Goal: Book appointment/travel/reservation

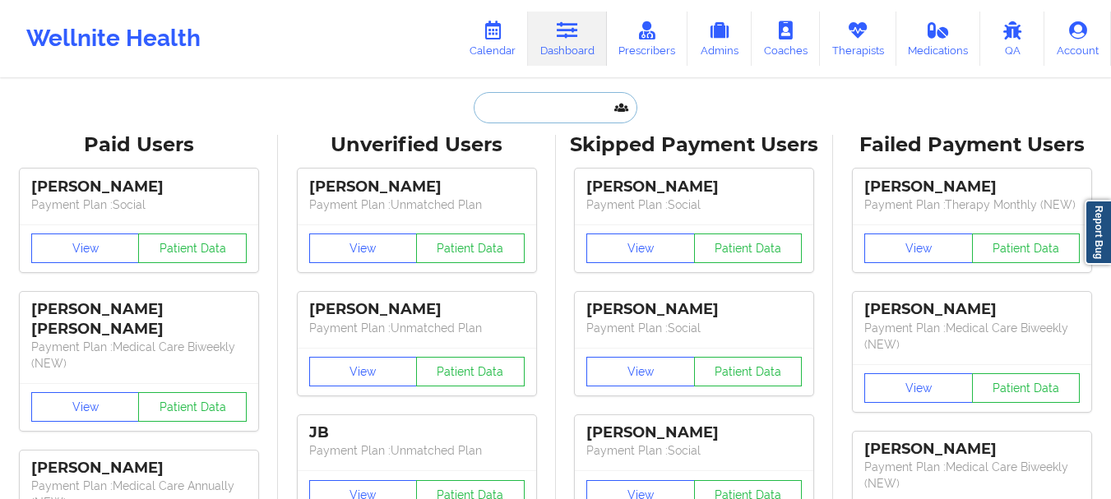
click at [578, 118] on input "text" at bounding box center [554, 107] width 163 height 31
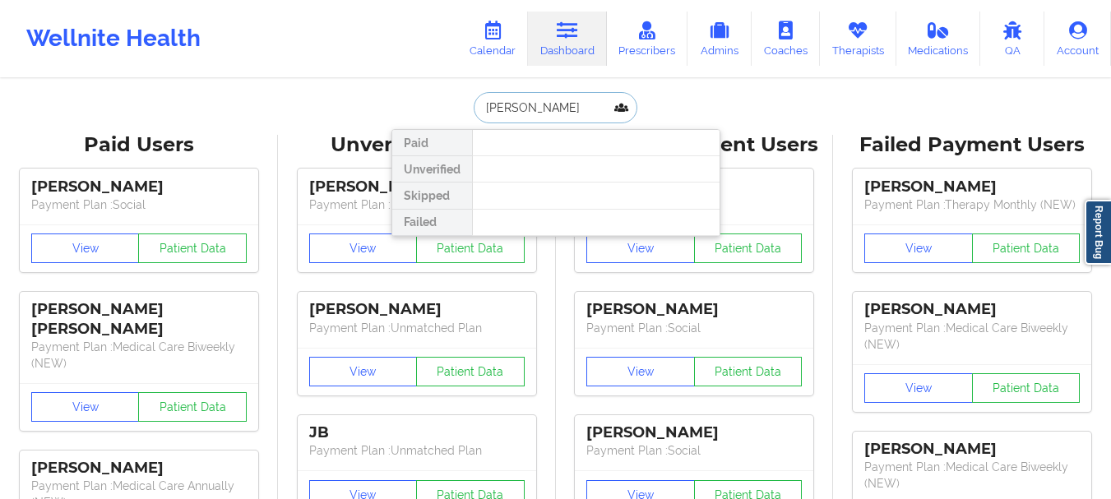
type input "[PERSON_NAME]"
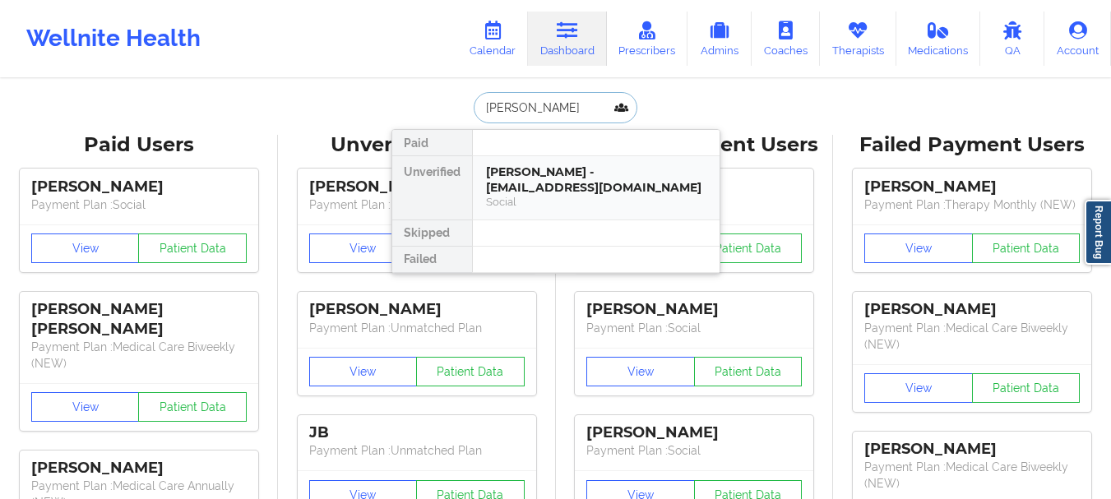
click at [553, 174] on div "[PERSON_NAME] - [EMAIL_ADDRESS][DOMAIN_NAME]" at bounding box center [596, 179] width 220 height 30
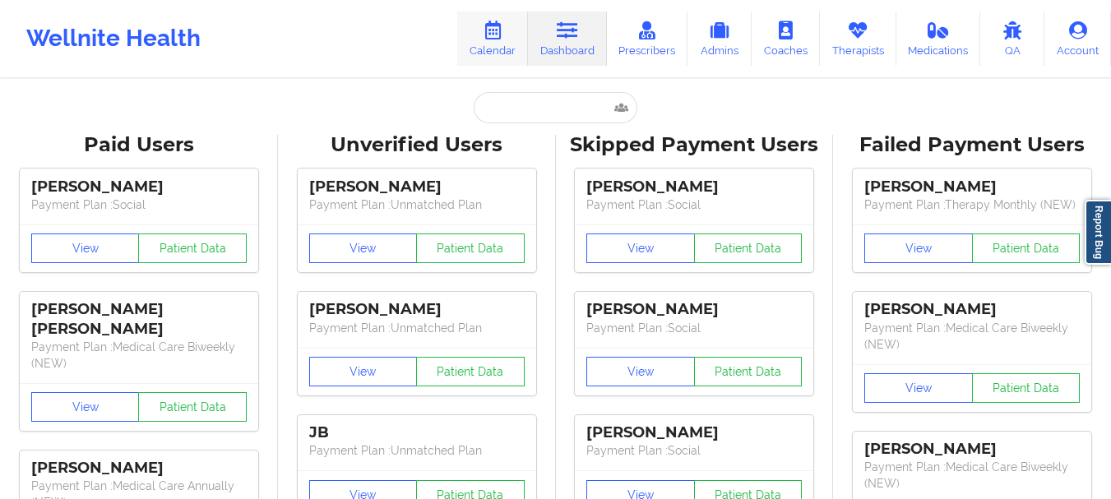
click at [503, 39] on icon at bounding box center [492, 30] width 21 height 18
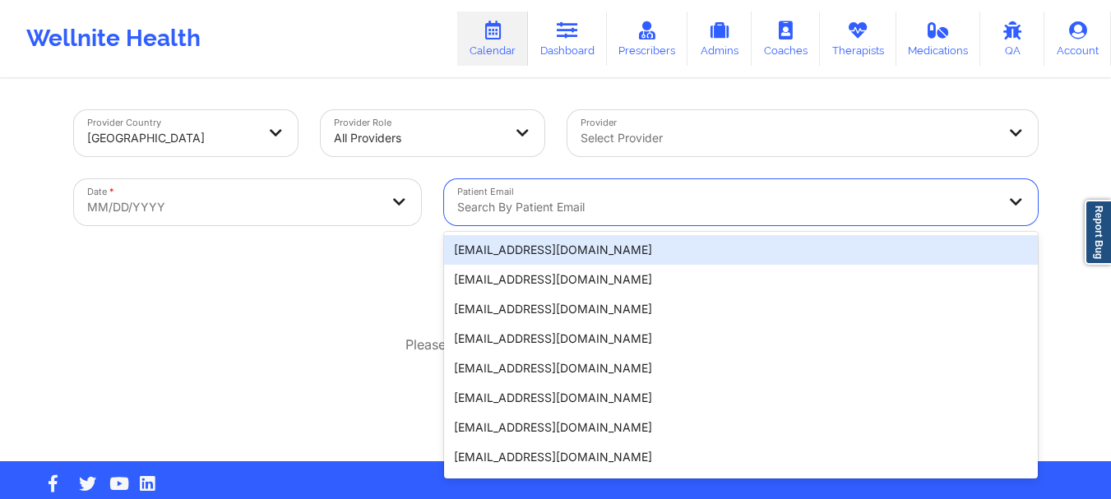
click at [588, 197] on div at bounding box center [726, 207] width 539 height 20
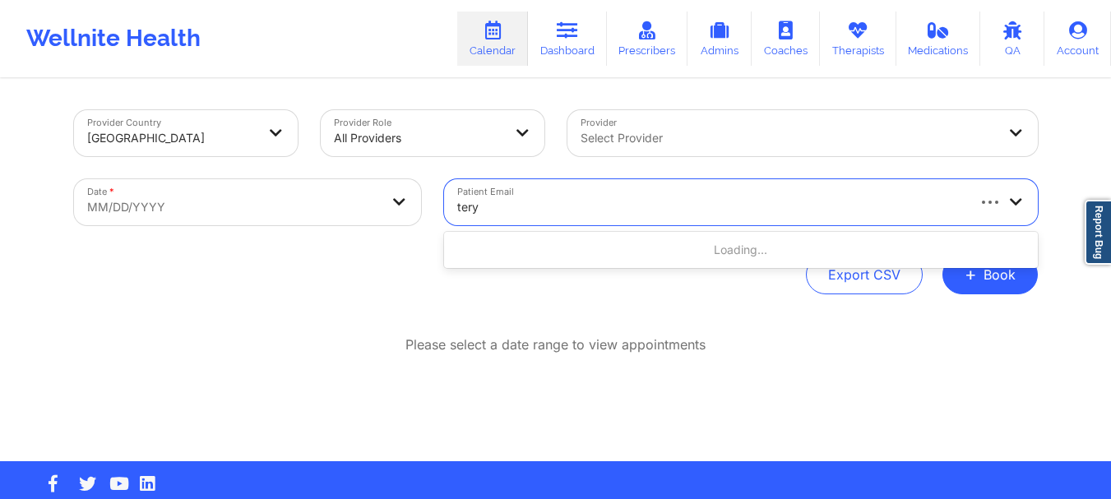
type input "teryl"
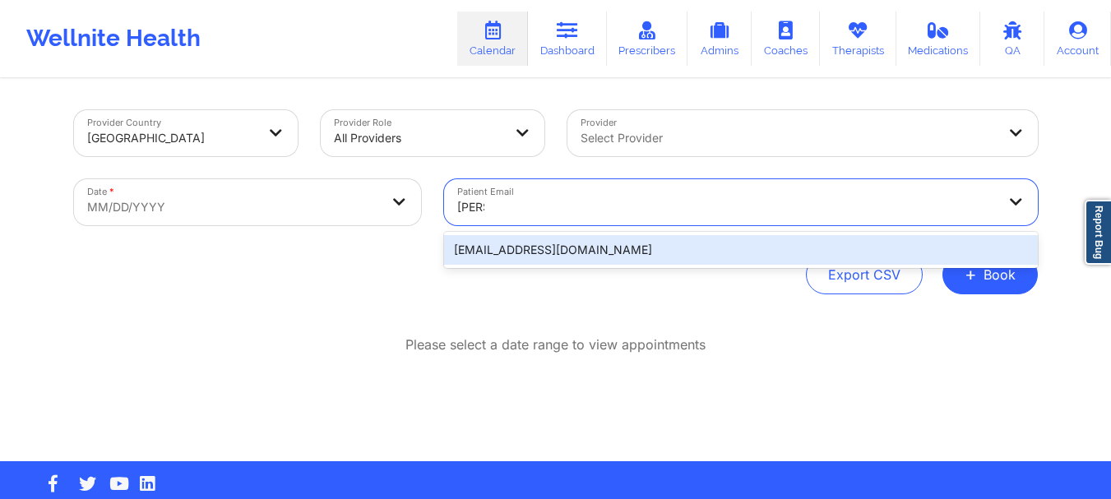
click at [551, 242] on div "[EMAIL_ADDRESS][DOMAIN_NAME]" at bounding box center [740, 250] width 593 height 30
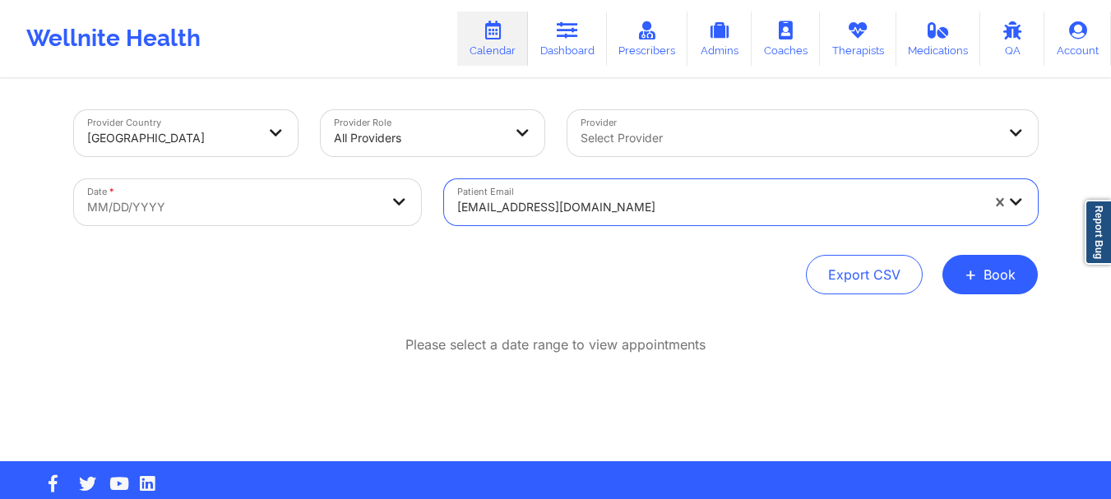
click at [294, 210] on body "Wellnite Health Calendar Dashboard Prescribers Admins Coaches Therapists Medica…" at bounding box center [555, 249] width 1111 height 499
select select "2025-8"
select select "2025-9"
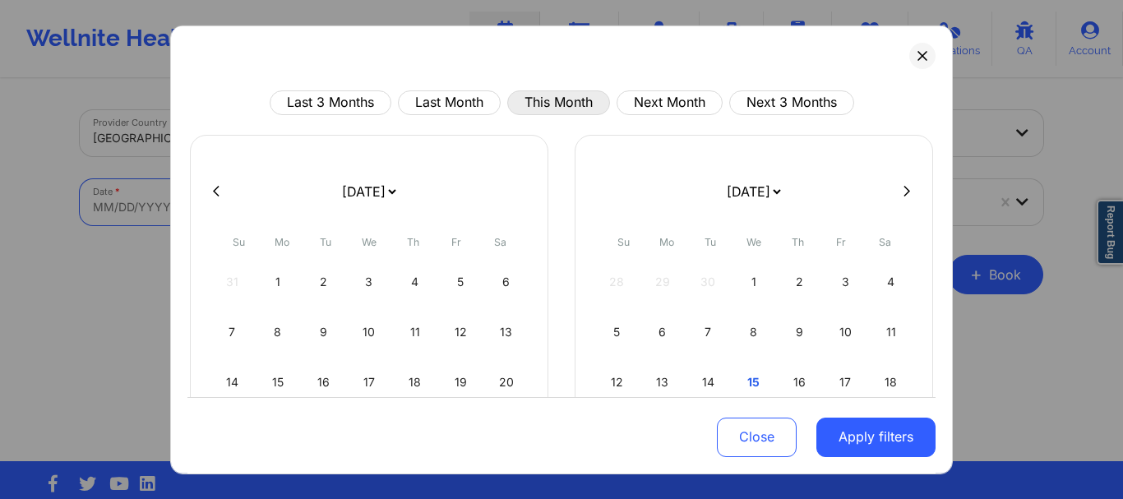
click at [563, 104] on button "This Month" at bounding box center [558, 102] width 103 height 25
select select "2025-9"
select select "2025-10"
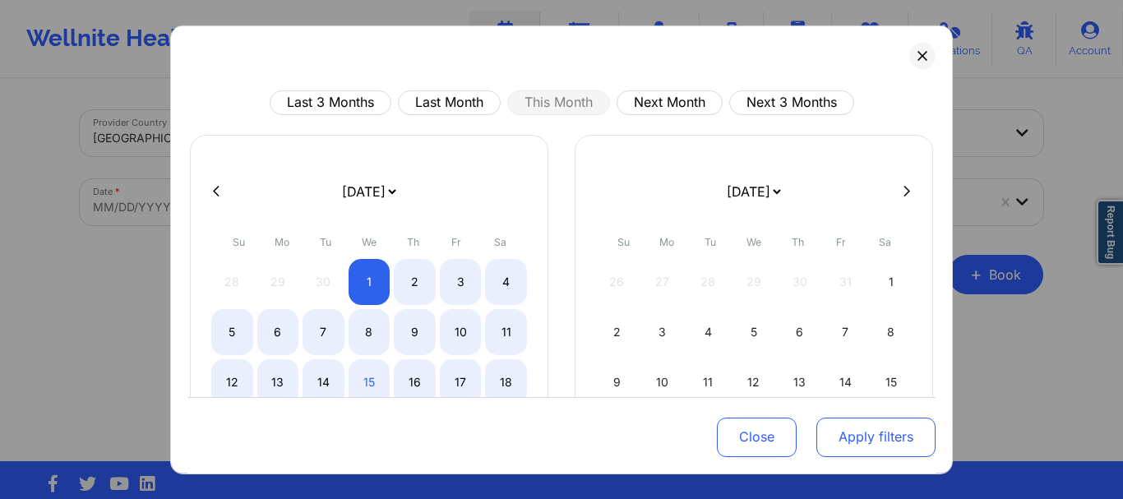
click at [816, 442] on button "Apply filters" at bounding box center [875, 437] width 119 height 39
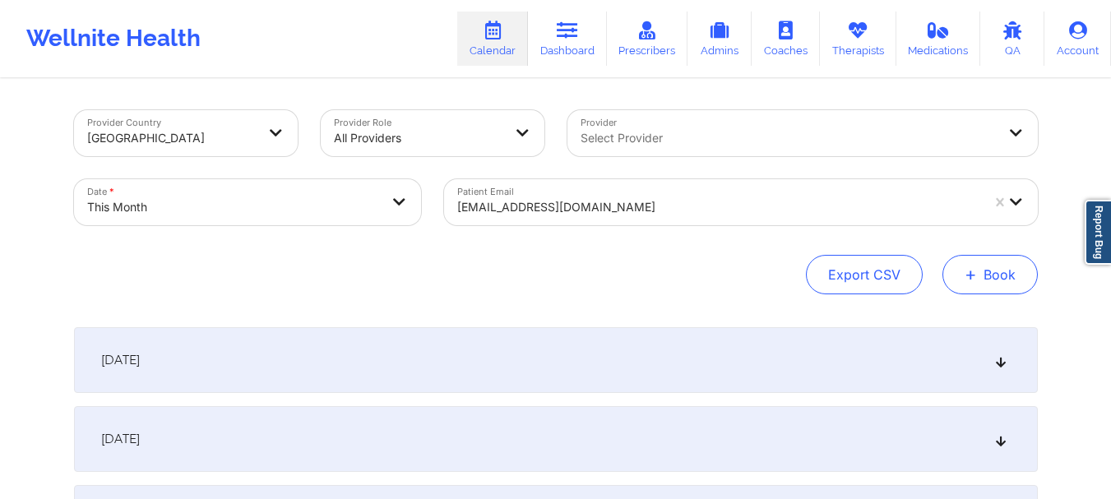
click at [999, 276] on button "+ Book" at bounding box center [989, 274] width 95 height 39
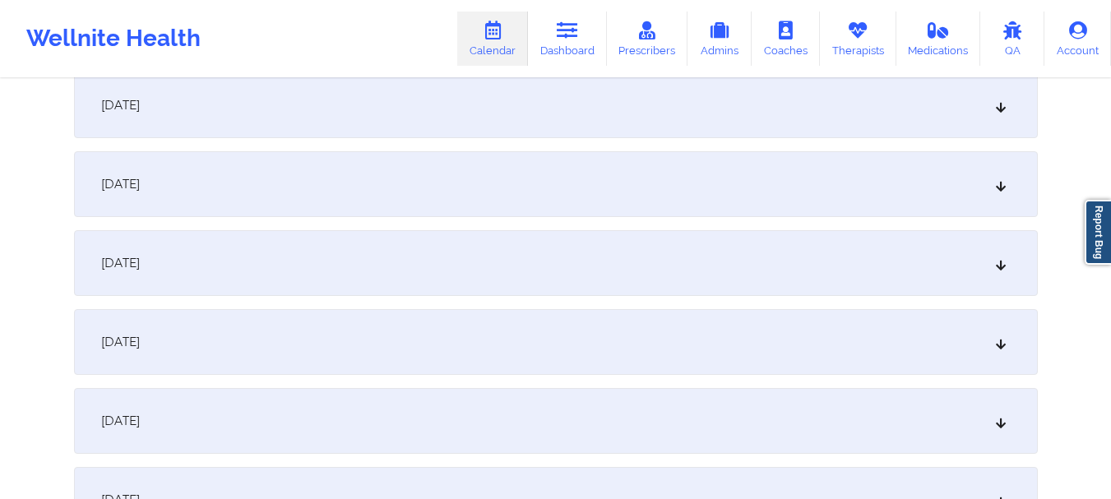
scroll to position [1286, 0]
click at [976, 180] on div "October 15, 2025" at bounding box center [555, 179] width 963 height 66
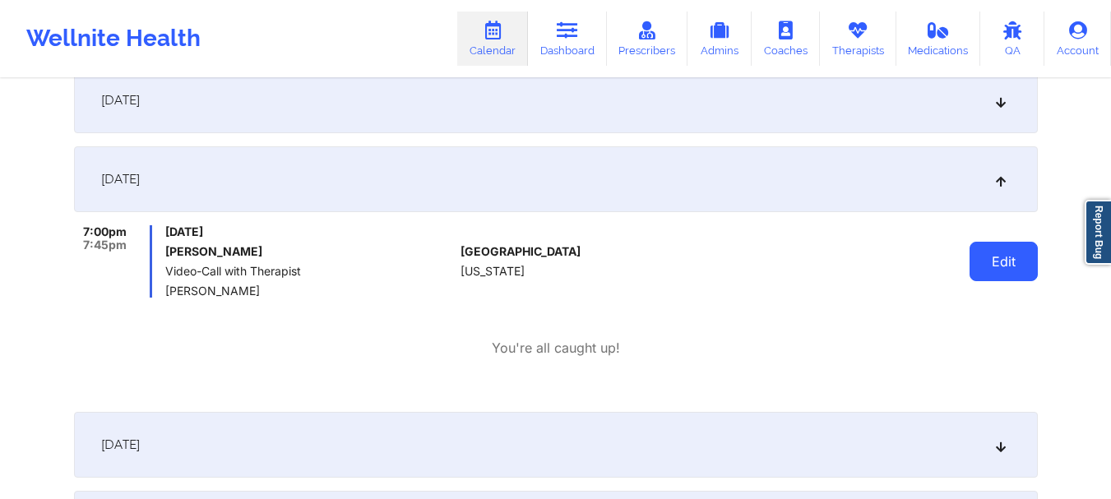
click at [1002, 252] on button "Edit" at bounding box center [1003, 261] width 68 height 39
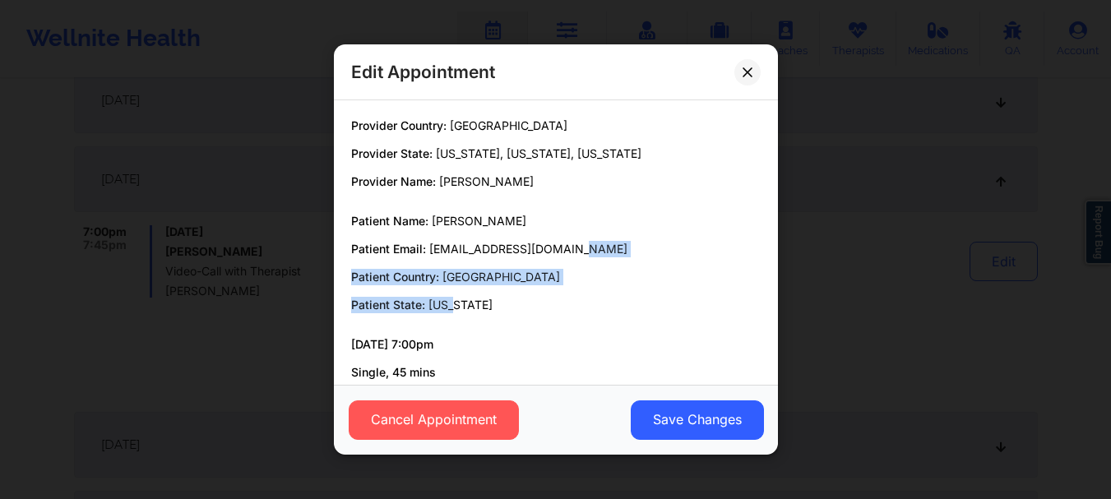
drag, startPoint x: 769, startPoint y: 235, endPoint x: 764, endPoint y: 322, distance: 87.2
click at [764, 322] on div "Provider Country: United States Provider State: Ohio, Kentucky, Indiana Provide…" at bounding box center [556, 242] width 444 height 284
click at [739, 299] on p "Patient State: Ohio" at bounding box center [555, 305] width 409 height 16
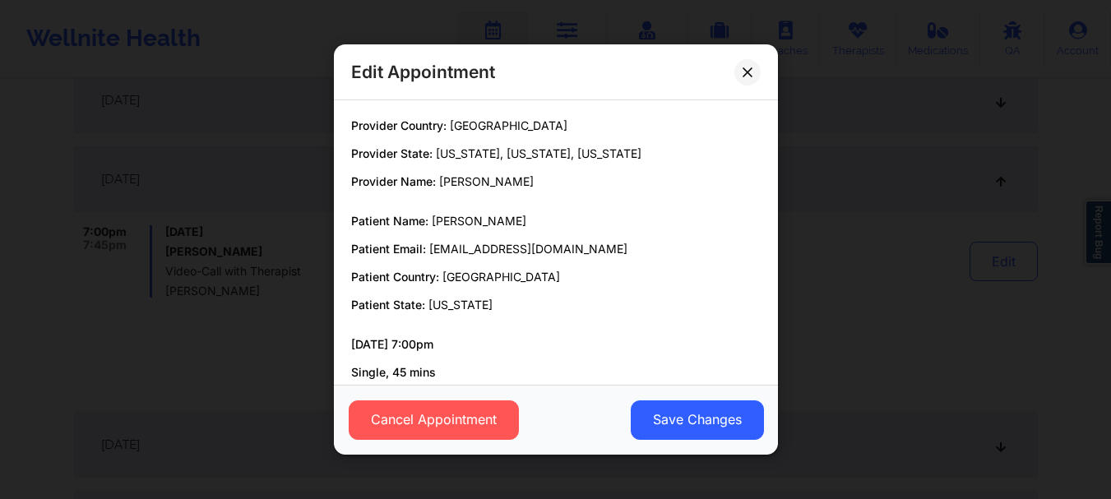
scroll to position [89, 0]
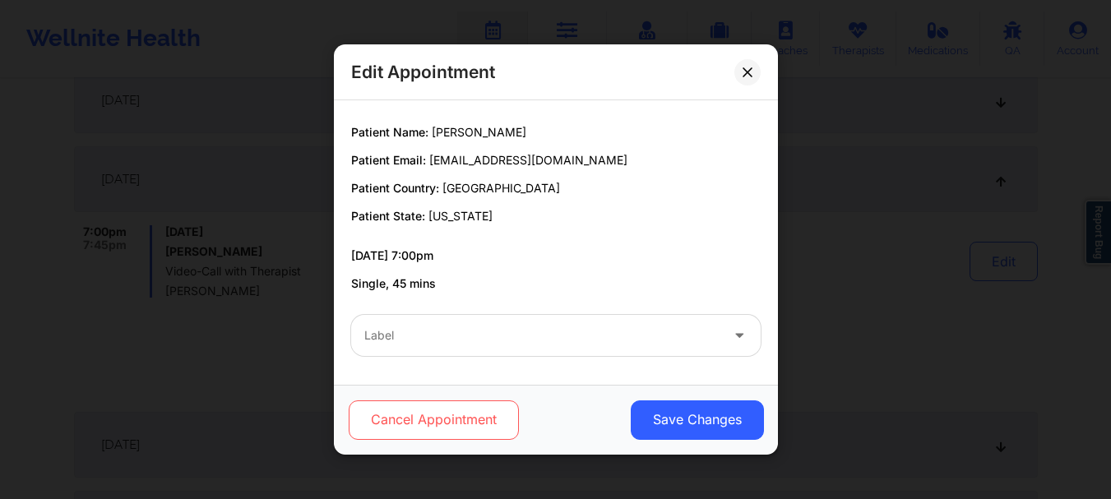
click at [418, 411] on button "Cancel Appointment" at bounding box center [433, 419] width 170 height 39
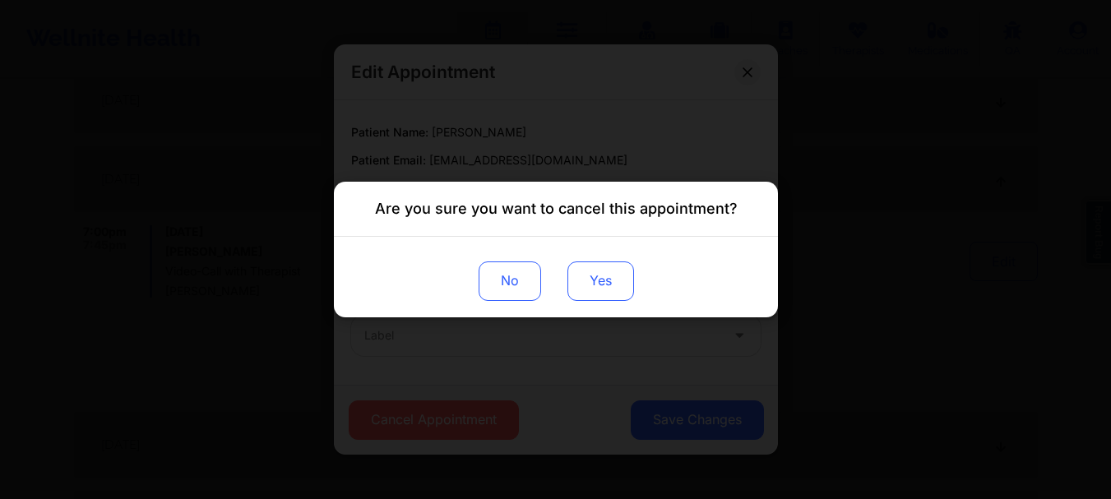
click at [608, 286] on button "Yes" at bounding box center [599, 280] width 67 height 39
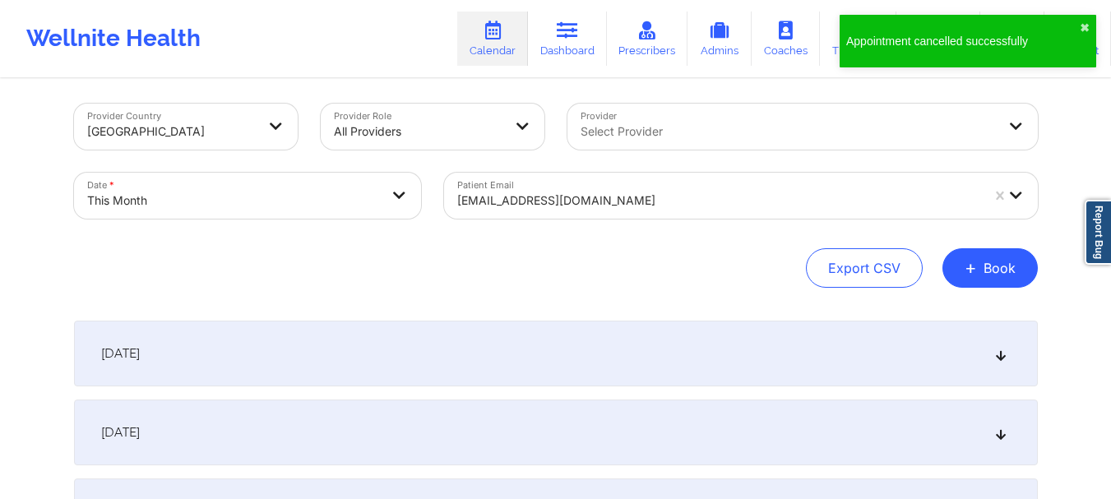
scroll to position [0, 0]
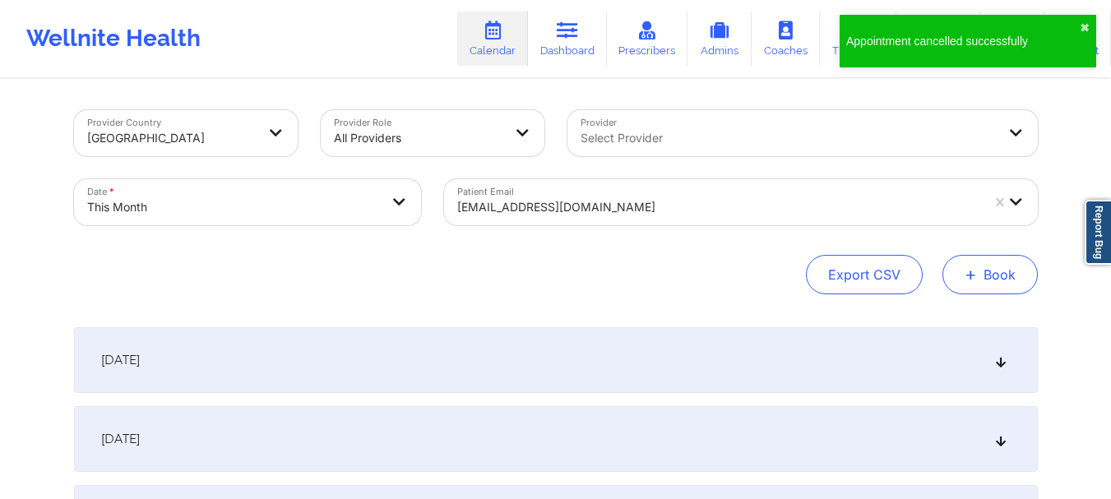
click at [993, 269] on button "+ Book" at bounding box center [989, 274] width 95 height 39
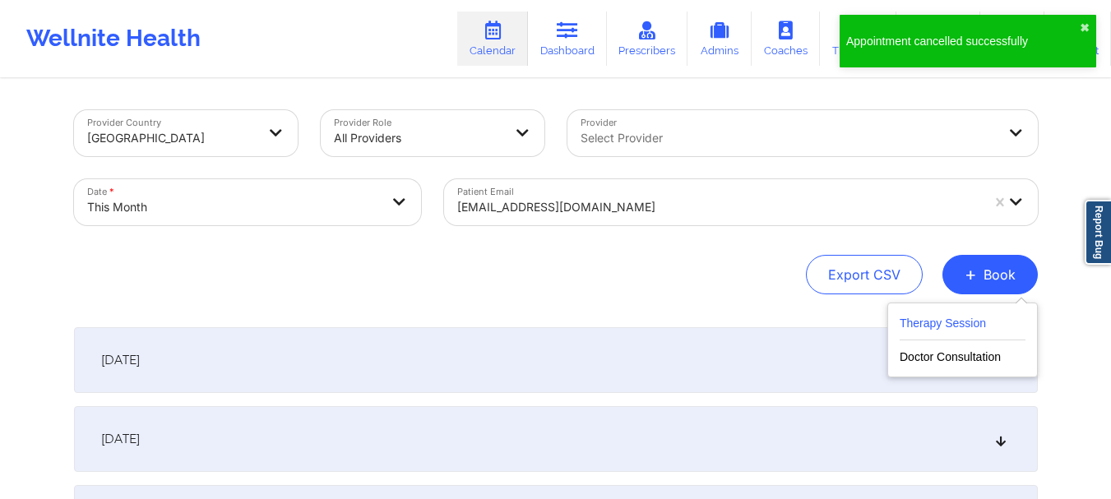
click at [943, 328] on button "Therapy Session" at bounding box center [962, 326] width 126 height 27
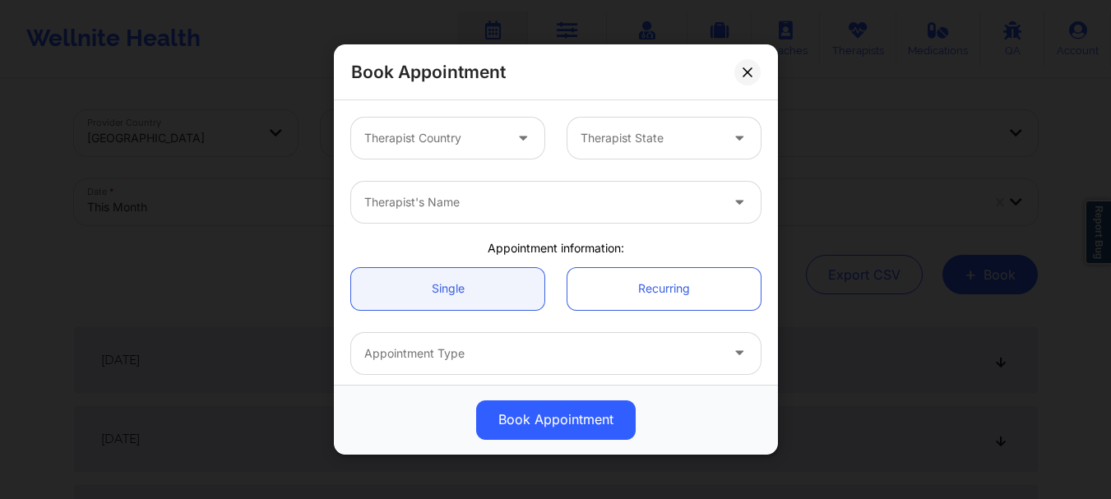
click at [453, 136] on div at bounding box center [433, 138] width 139 height 20
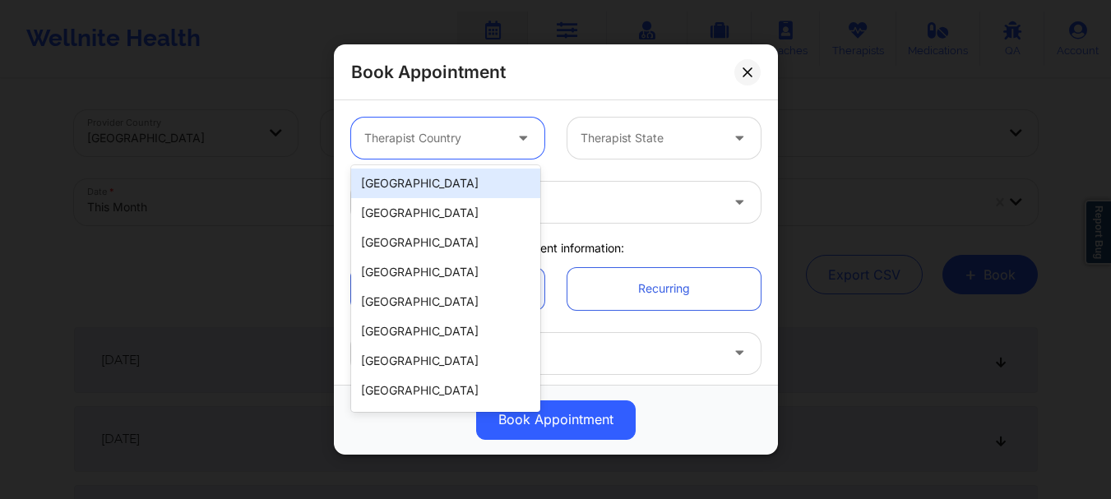
click at [409, 186] on div "[GEOGRAPHIC_DATA]" at bounding box center [445, 184] width 189 height 30
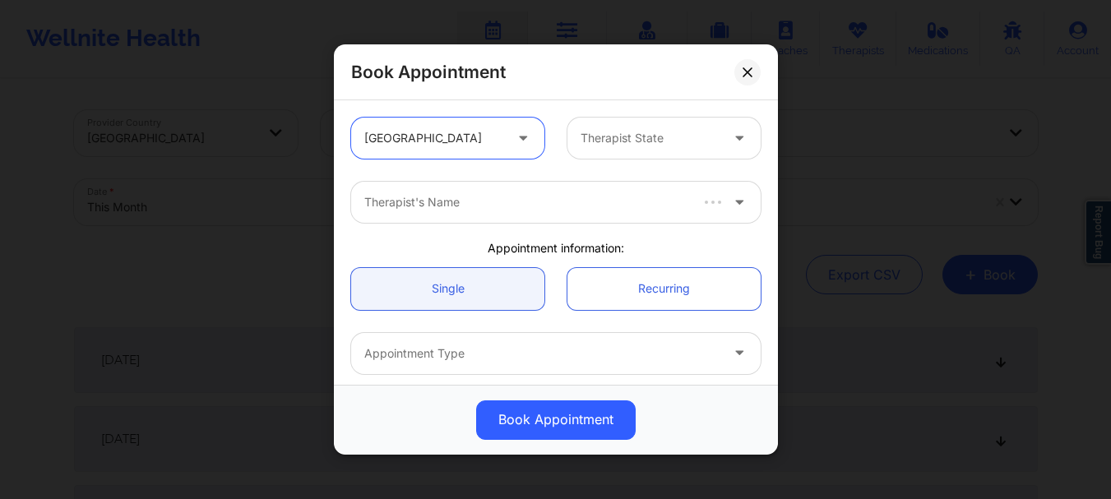
click at [674, 130] on div at bounding box center [649, 138] width 139 height 20
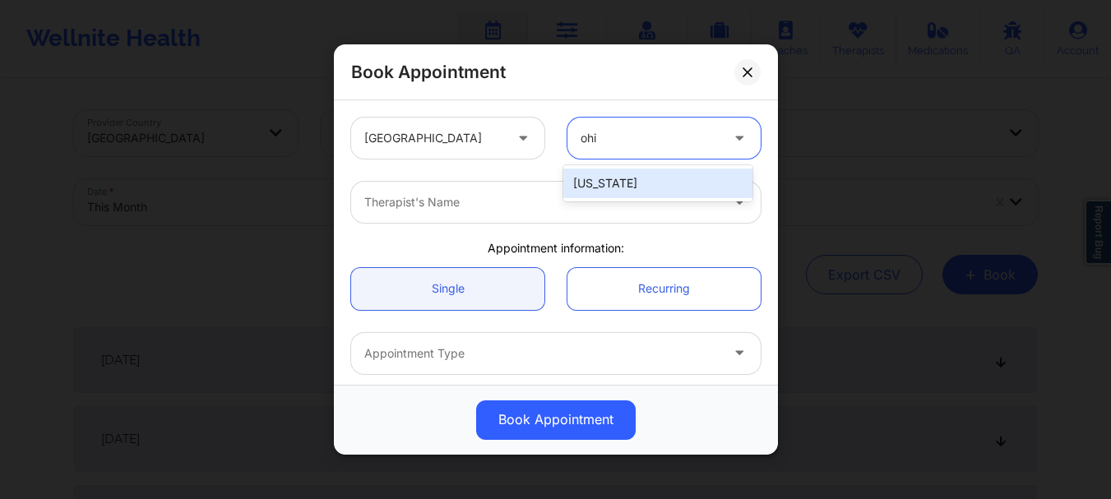
type input "ohio"
click at [626, 184] on div "[US_STATE]" at bounding box center [657, 184] width 189 height 30
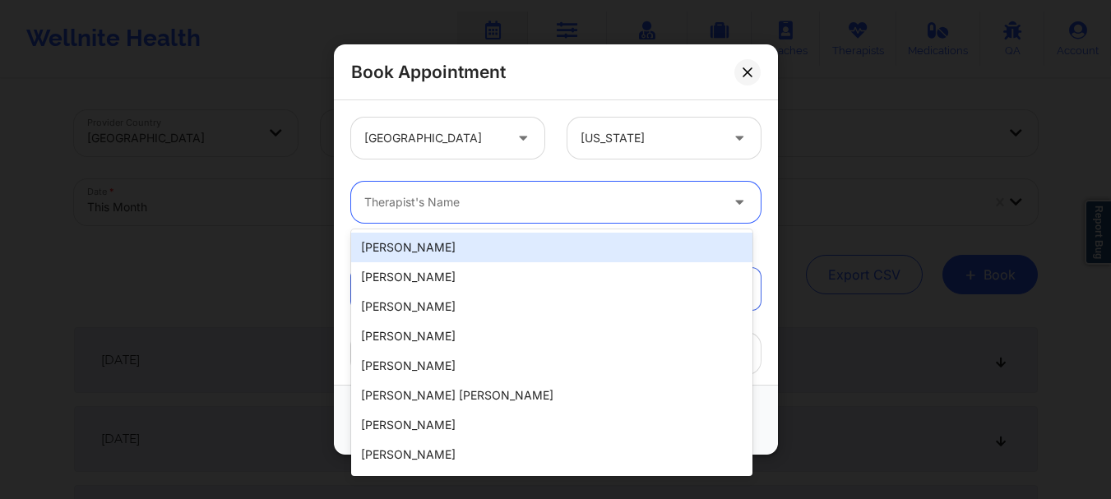
click at [412, 208] on div at bounding box center [541, 202] width 355 height 20
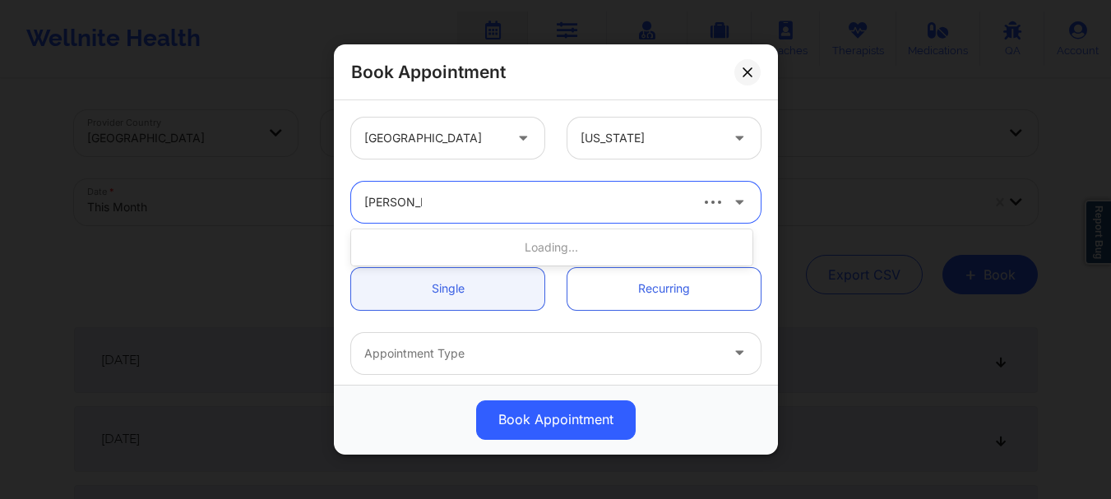
type input "cletus delle"
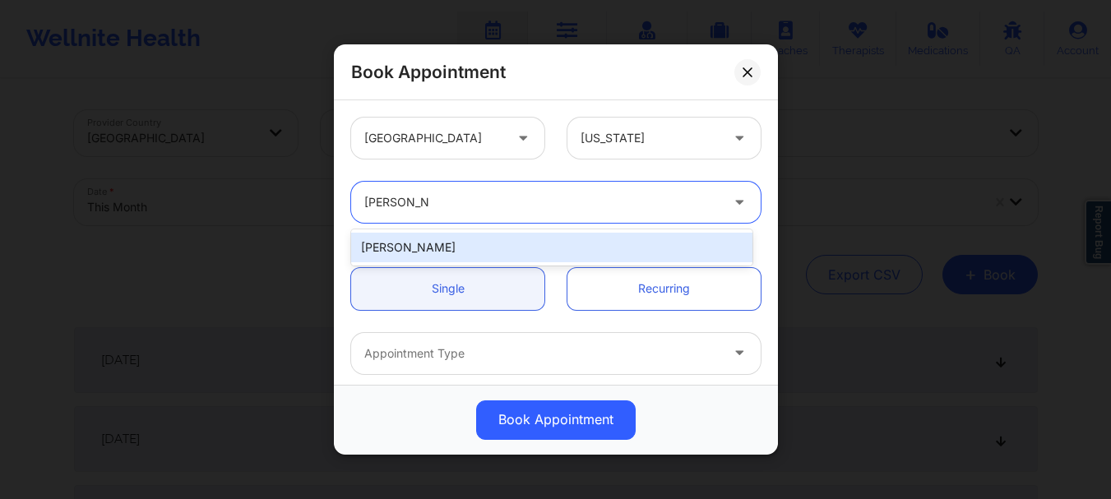
click at [486, 248] on div "cletus deller" at bounding box center [551, 248] width 401 height 30
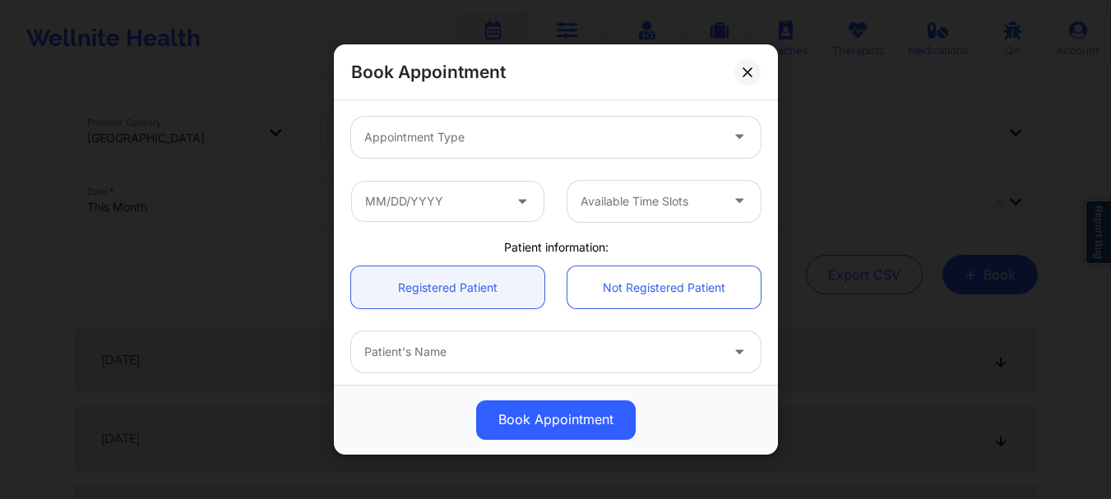
scroll to position [219, 0]
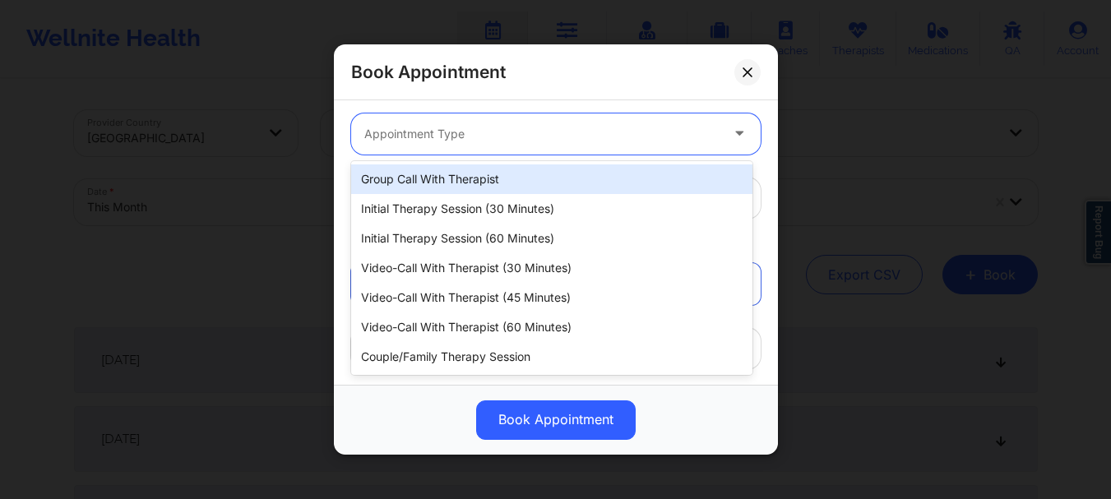
click at [383, 136] on div at bounding box center [541, 134] width 355 height 20
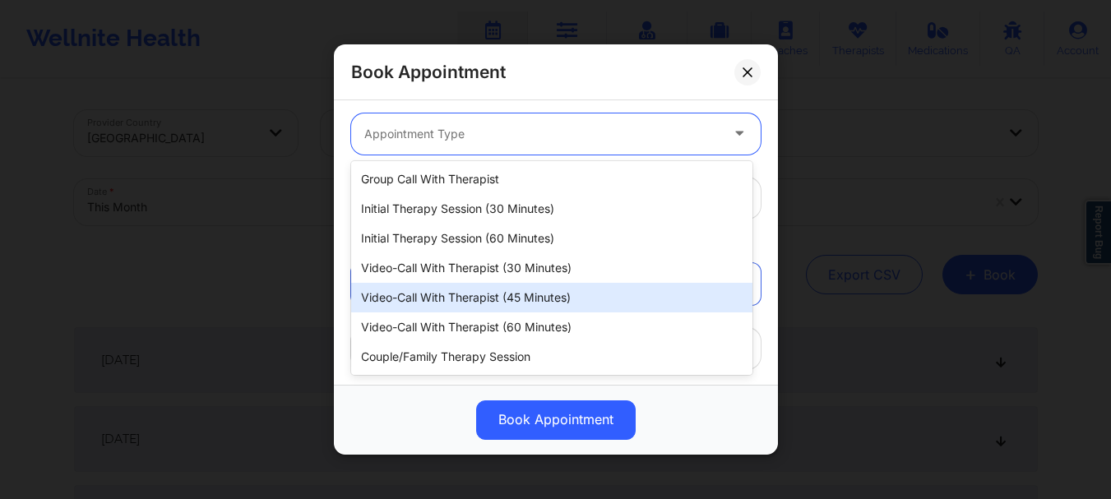
click at [492, 293] on div "Video-Call with Therapist (45 minutes)" at bounding box center [551, 298] width 401 height 30
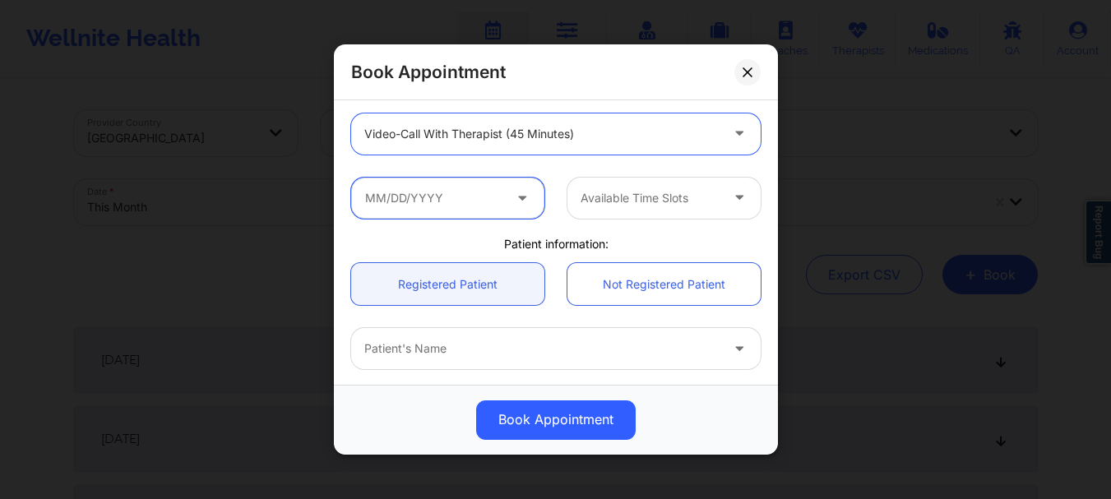
click at [477, 205] on input "text" at bounding box center [447, 198] width 193 height 41
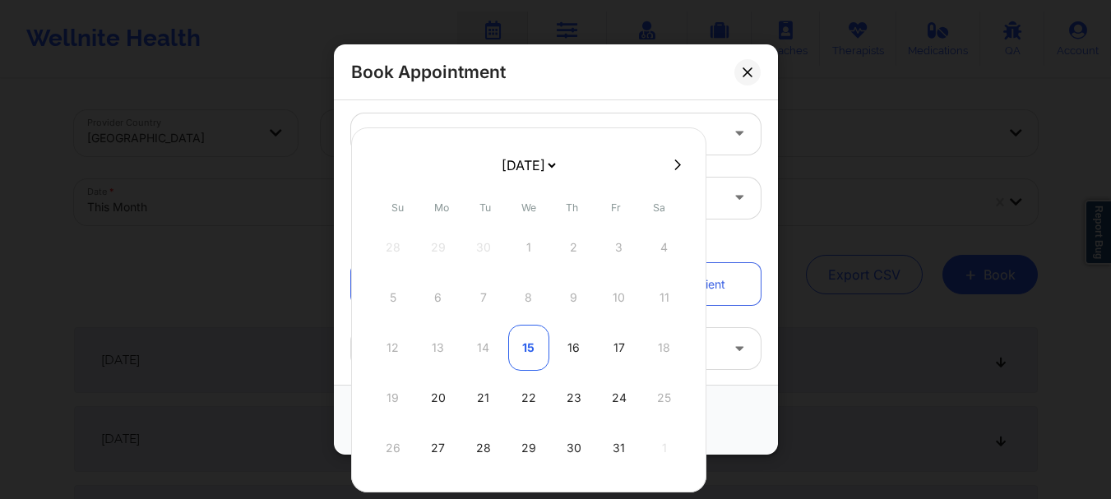
click at [531, 342] on div "15" at bounding box center [528, 348] width 41 height 46
type input "10/15/2025"
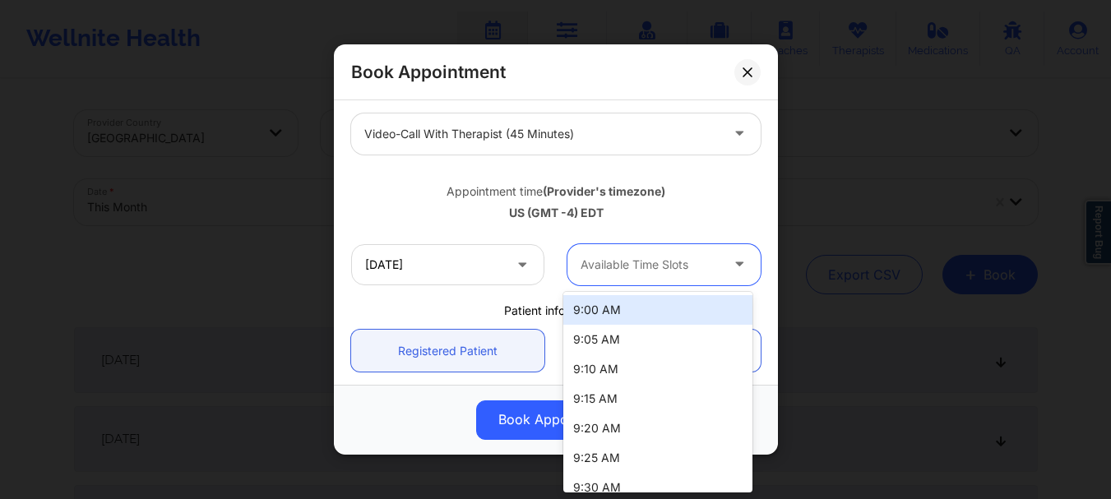
click at [619, 260] on div at bounding box center [649, 265] width 139 height 20
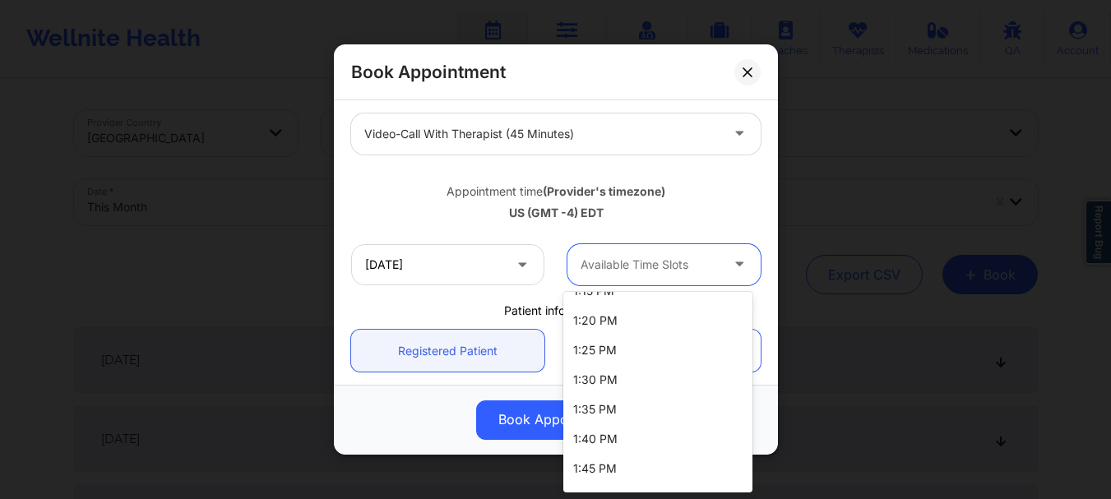
scroll to position [1700, 0]
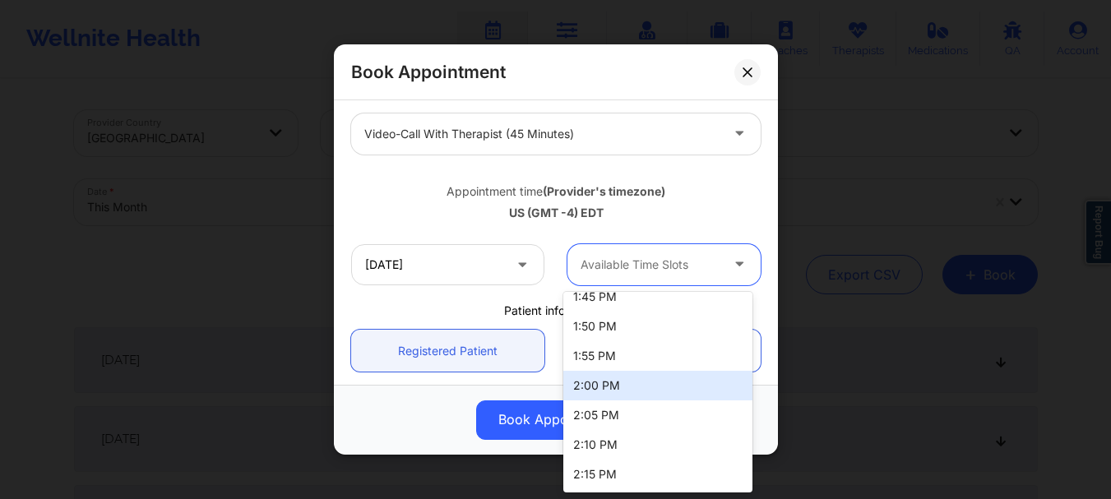
click at [723, 213] on div "US (GMT -4) EDT" at bounding box center [555, 213] width 409 height 16
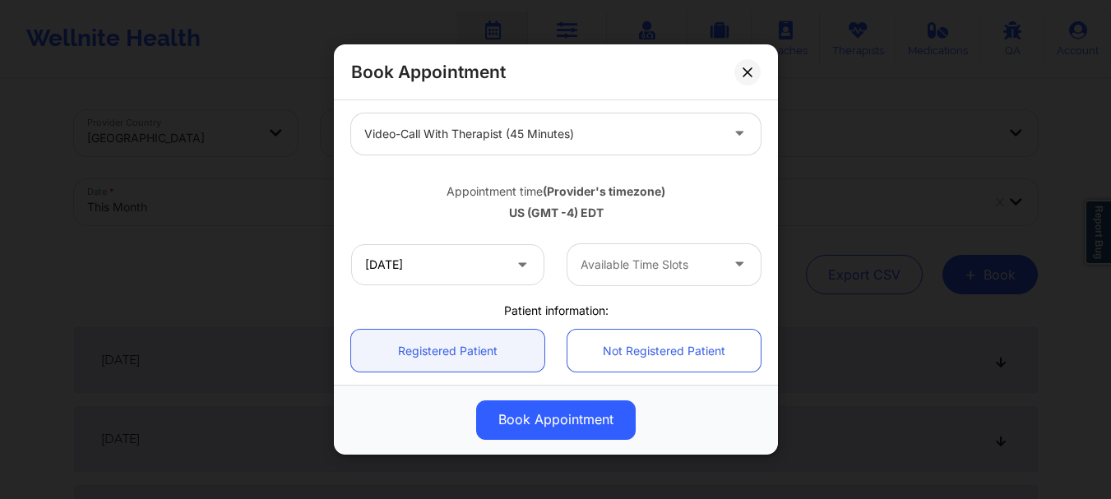
scroll to position [480, 0]
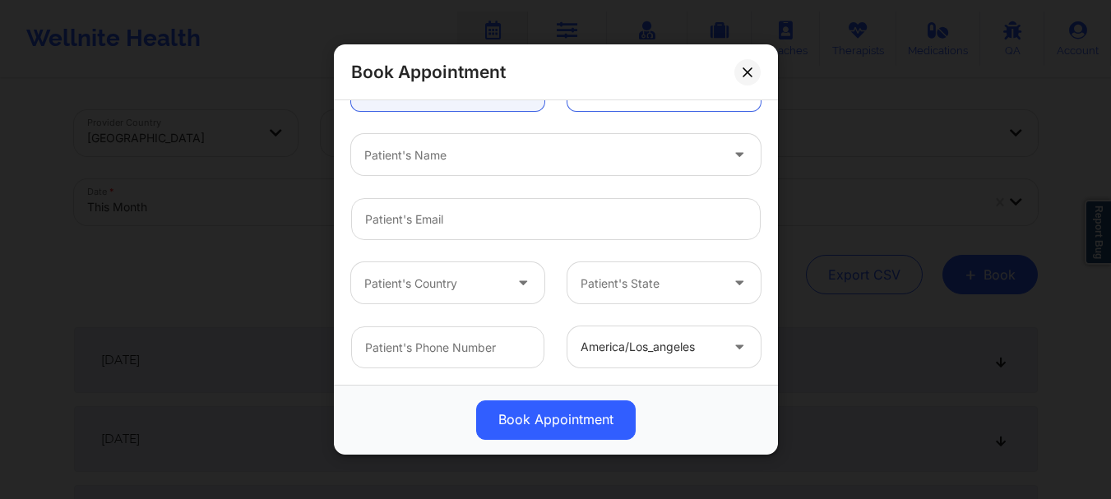
click at [453, 145] on div at bounding box center [541, 155] width 355 height 20
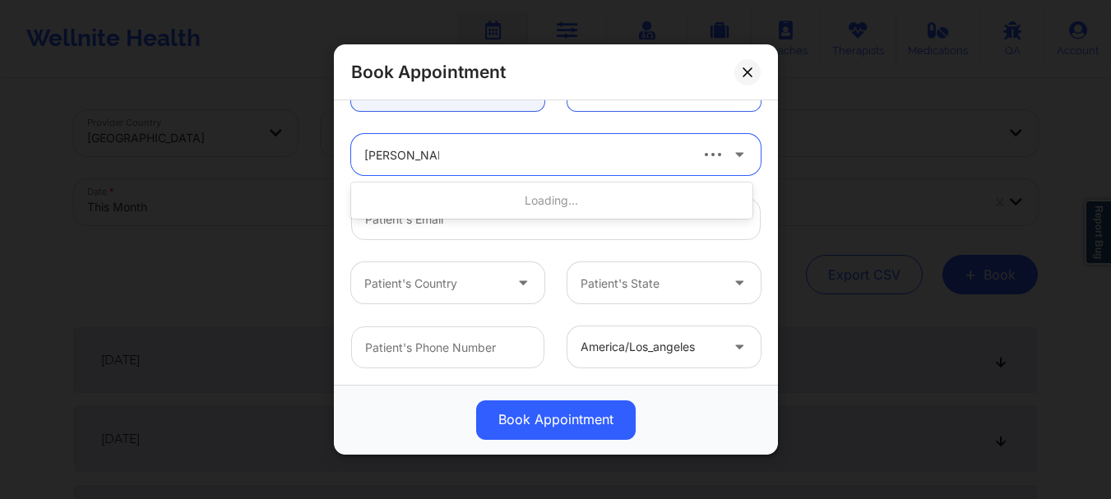
type input "[PERSON_NAME]"
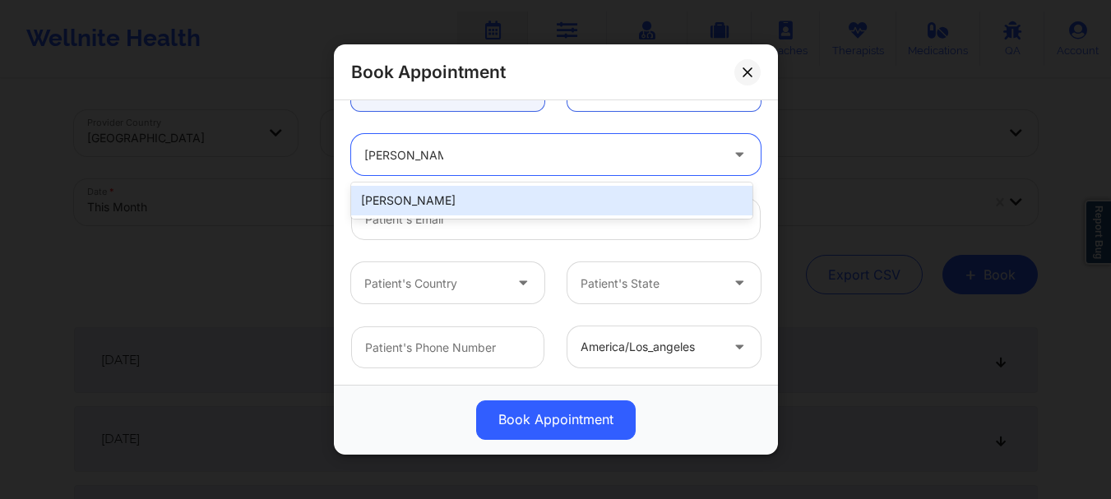
click at [441, 205] on div "[PERSON_NAME]" at bounding box center [551, 201] width 401 height 30
type input "[EMAIL_ADDRESS][DOMAIN_NAME]"
type input "[PHONE_NUMBER]"
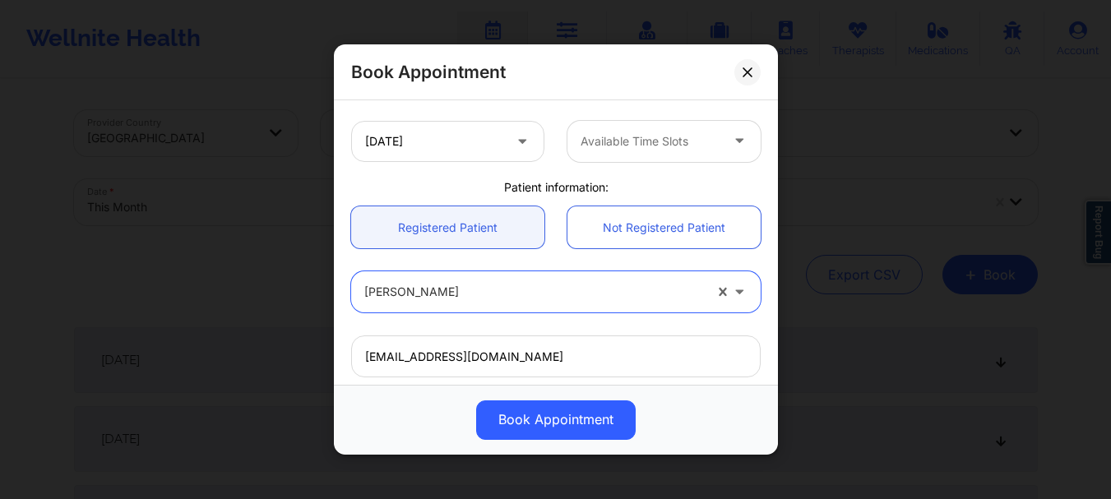
scroll to position [254, 0]
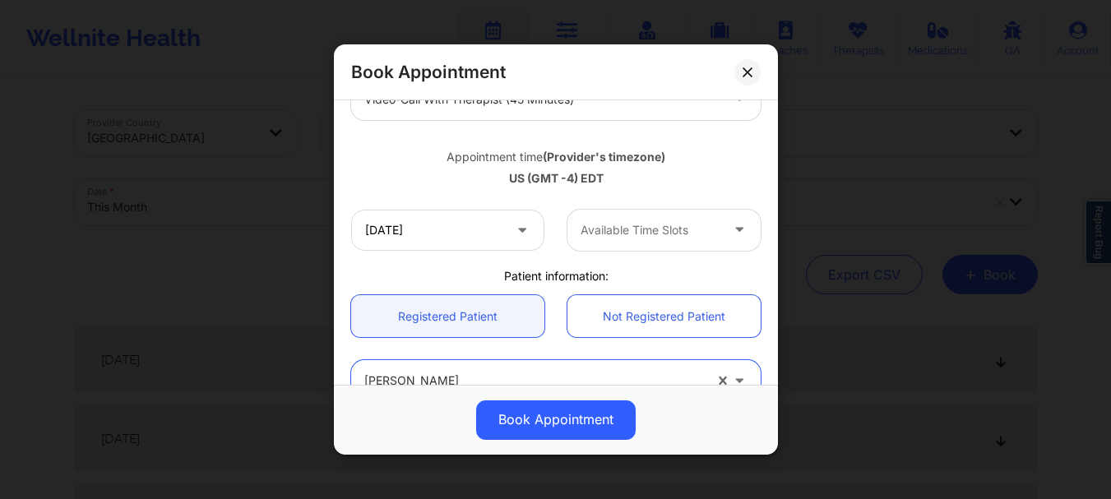
click at [658, 230] on div at bounding box center [649, 230] width 139 height 20
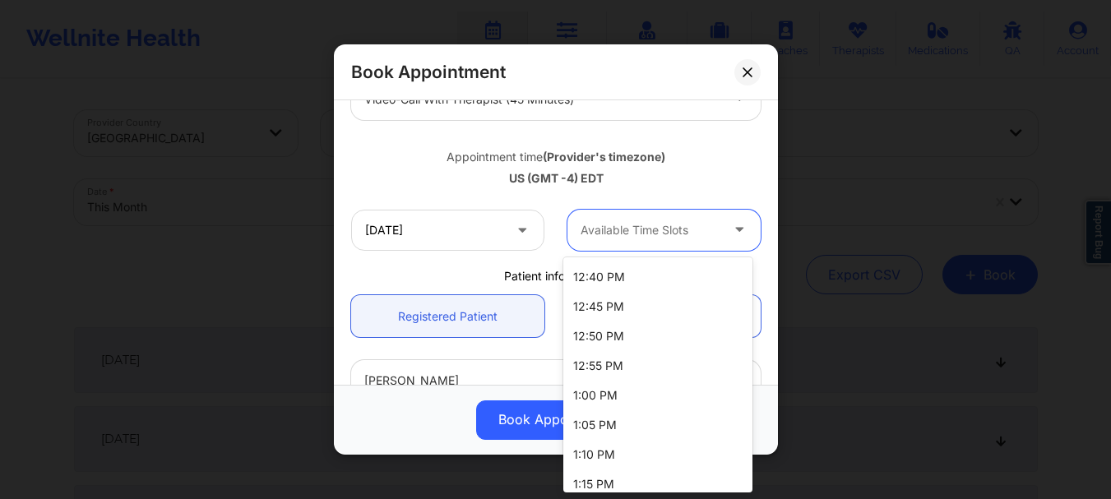
scroll to position [1665, 0]
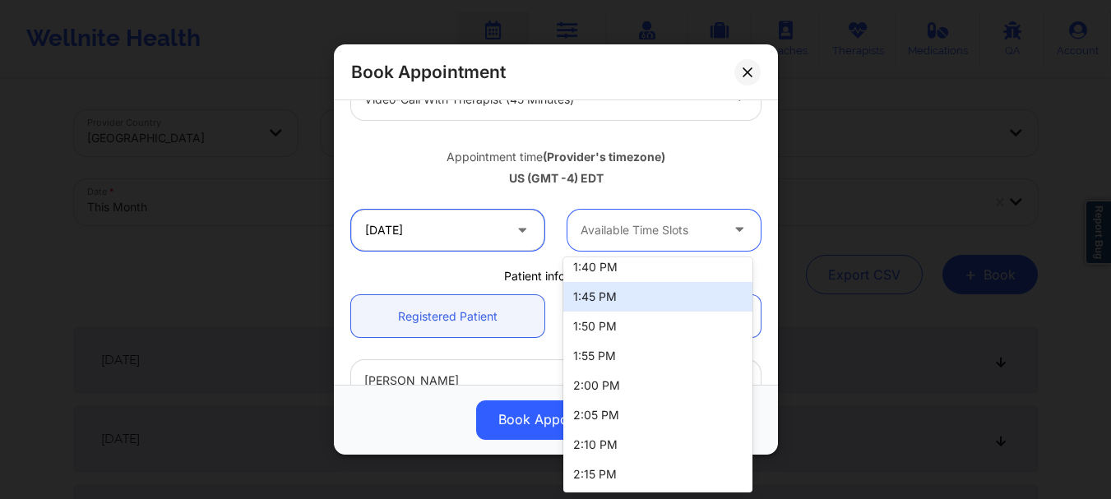
click at [481, 216] on input "10/15/2025" at bounding box center [447, 230] width 193 height 41
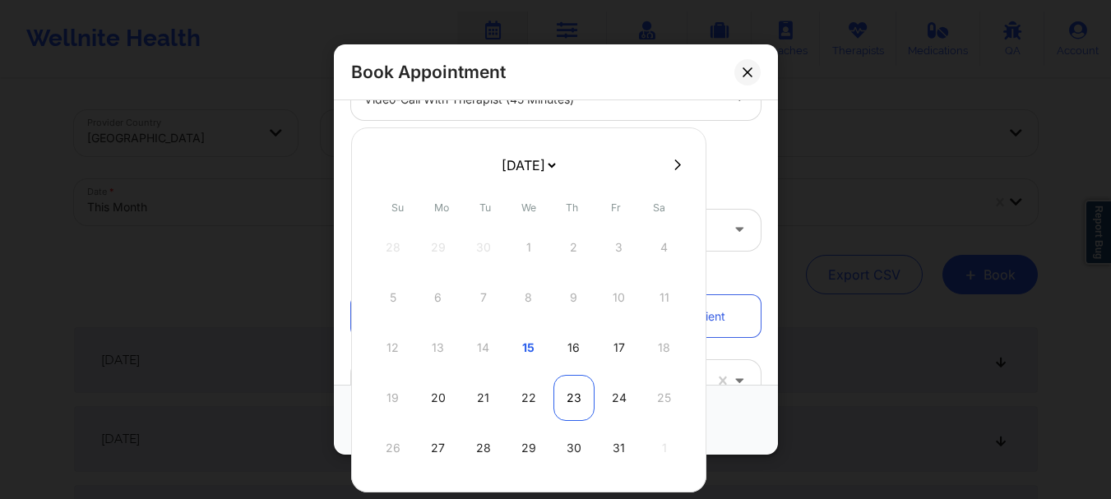
click at [585, 396] on div "23" at bounding box center [573, 398] width 41 height 46
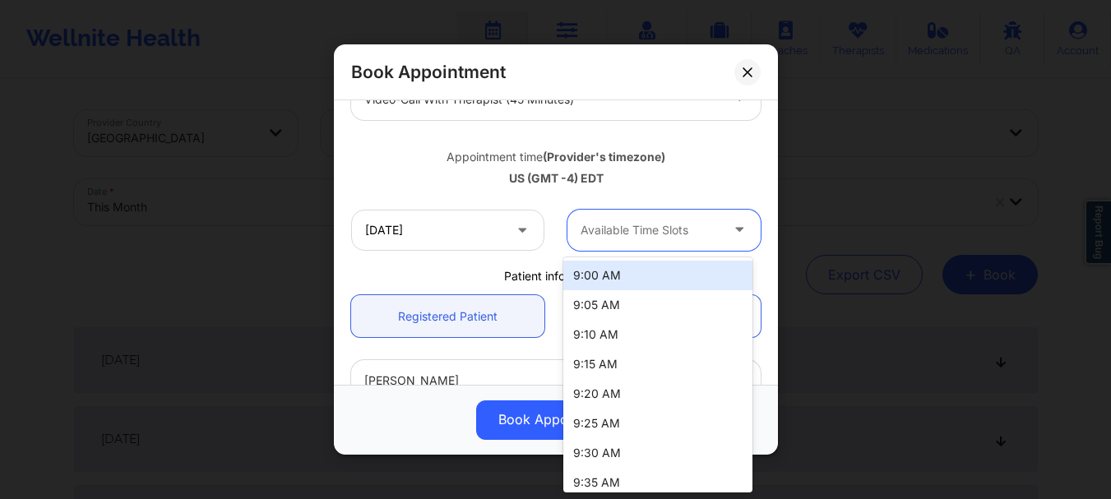
click at [642, 231] on div at bounding box center [649, 230] width 139 height 20
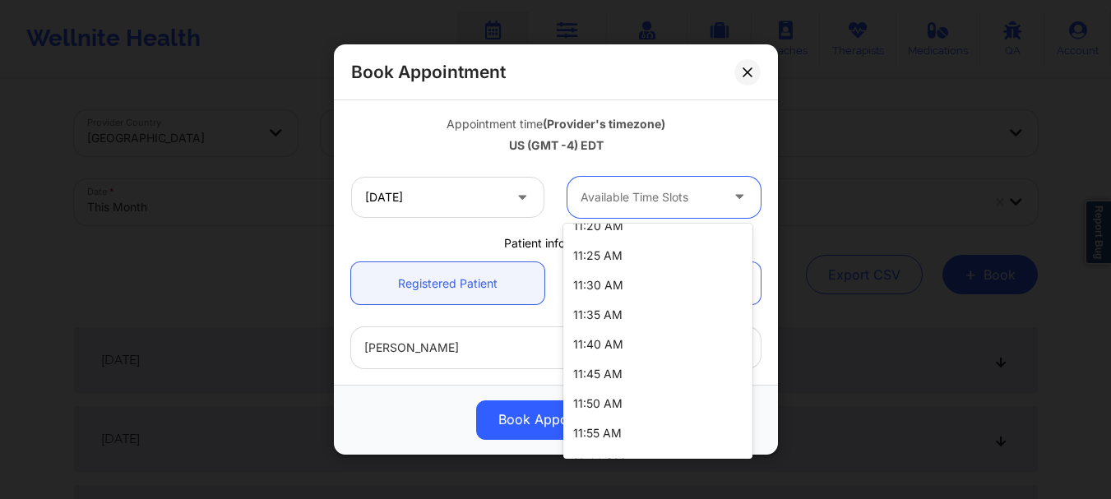
scroll to position [288, 0]
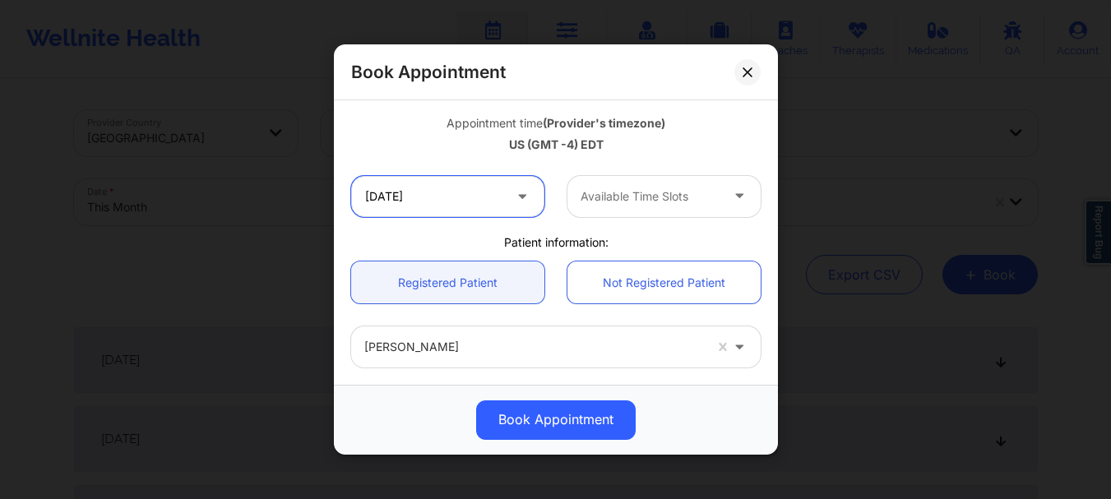
click at [454, 189] on input "10/23/2025" at bounding box center [447, 196] width 193 height 41
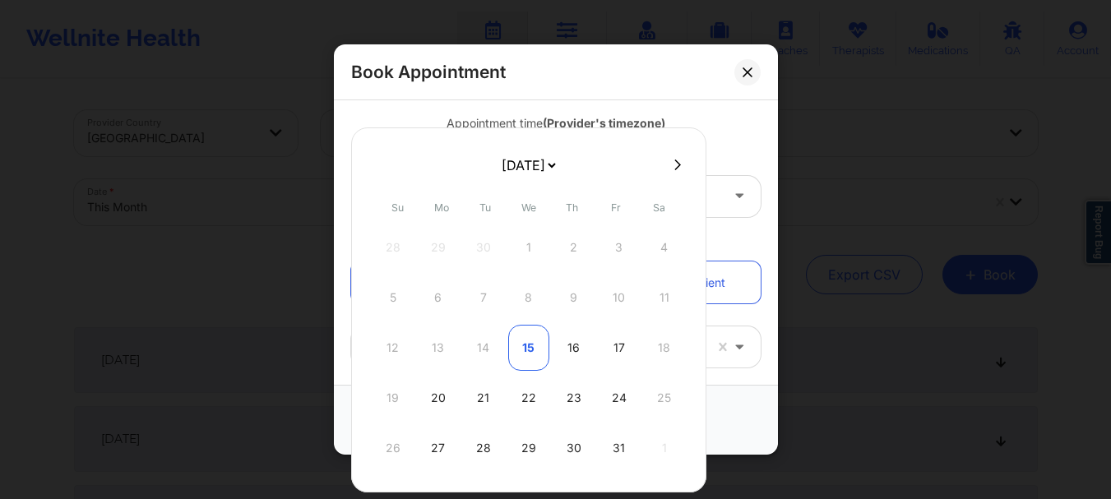
click at [543, 345] on div "15" at bounding box center [528, 348] width 41 height 46
type input "10/15/2025"
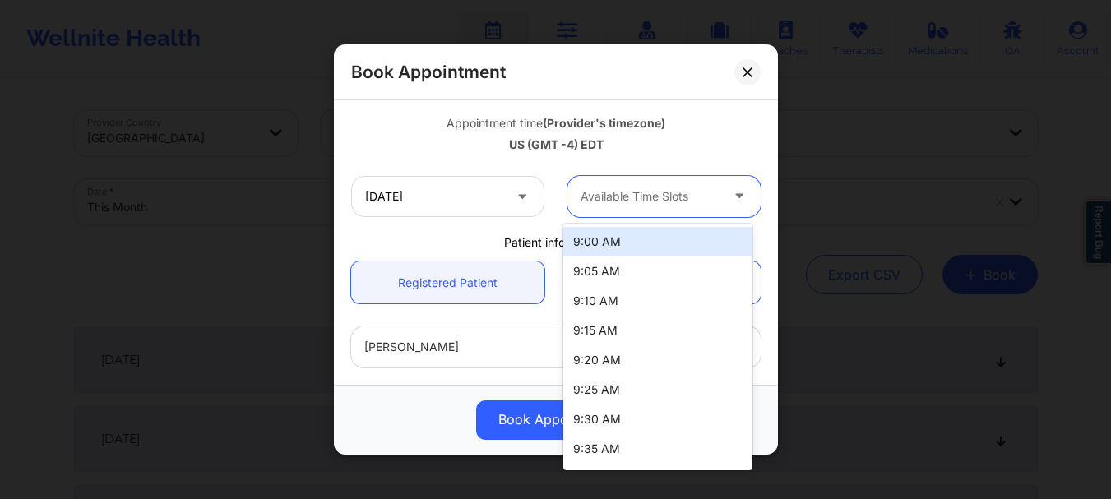
click at [649, 194] on div at bounding box center [649, 197] width 139 height 20
